Goal: Information Seeking & Learning: Learn about a topic

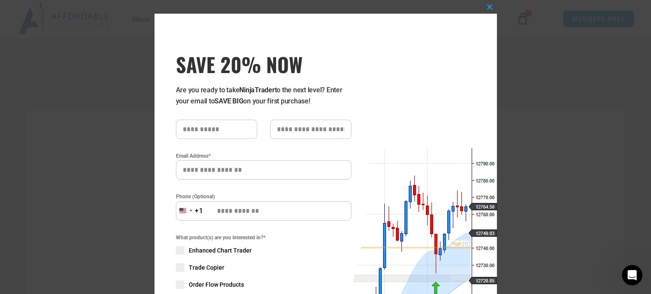
click at [562, 87] on div "Close this module SAVE 20% NOW Are you ready to take NinjaTrader to the next le…" at bounding box center [325, 147] width 651 height 294
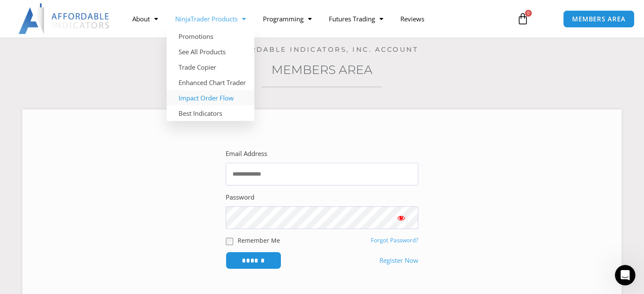
click at [232, 98] on link "Impact Order Flow" at bounding box center [211, 97] width 88 height 15
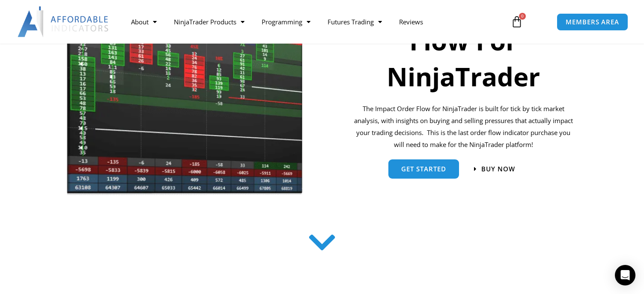
scroll to position [143, 0]
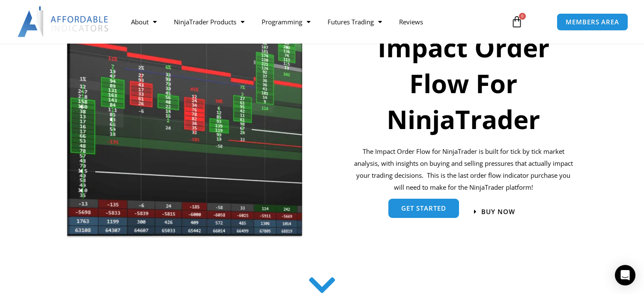
click at [422, 209] on span "get started" at bounding box center [423, 208] width 45 height 6
